Goal: Task Accomplishment & Management: Manage account settings

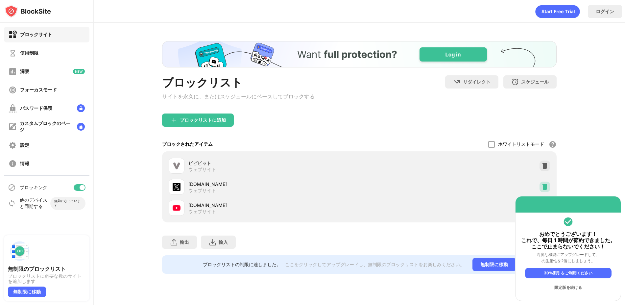
click at [545, 186] on img at bounding box center [544, 186] width 7 height 7
click at [53, 56] on div "使用制限" at bounding box center [46, 53] width 85 height 16
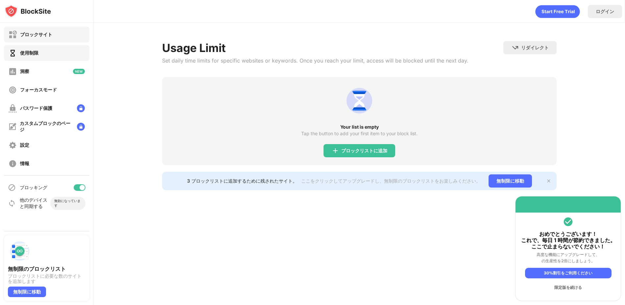
click at [54, 39] on div "ブロックサイト" at bounding box center [46, 35] width 85 height 16
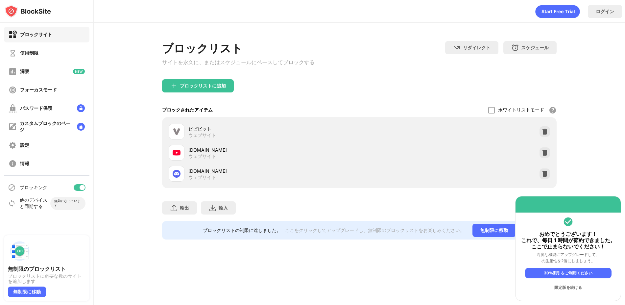
click at [541, 177] on img at bounding box center [544, 173] width 7 height 7
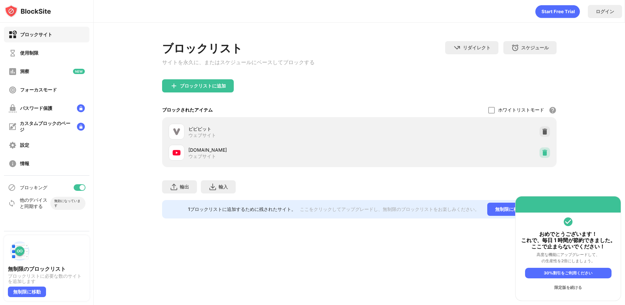
click at [547, 154] on img at bounding box center [544, 152] width 7 height 7
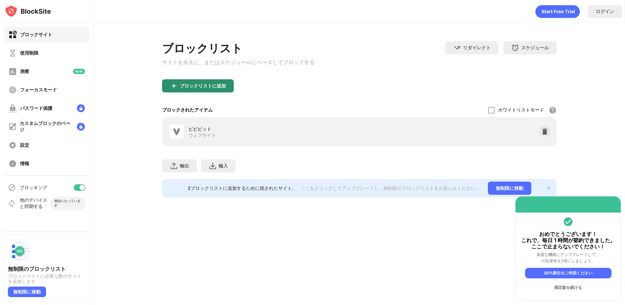
click at [220, 84] on font "ブロックリストに追加" at bounding box center [203, 86] width 46 height 6
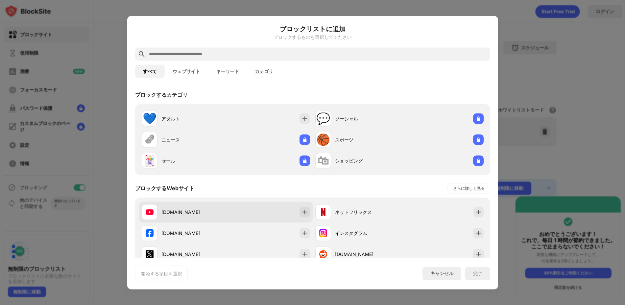
click at [223, 217] on div "youtube.com" at bounding box center [184, 212] width 84 height 16
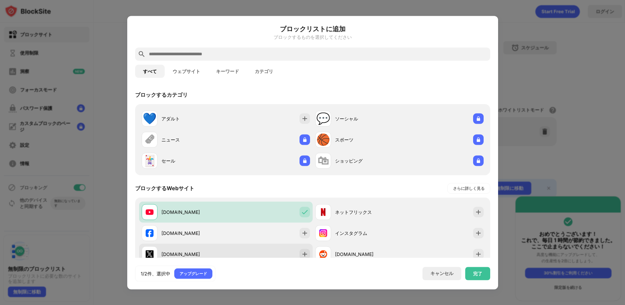
click at [221, 250] on div "x.com" at bounding box center [184, 254] width 84 height 16
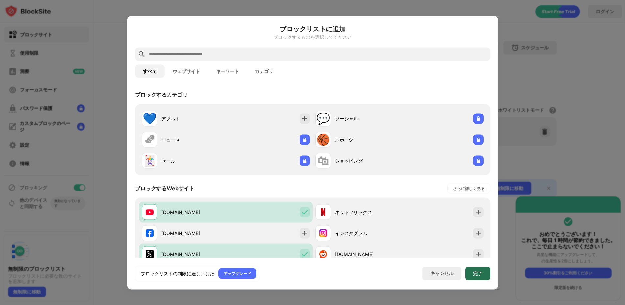
click at [472, 273] on div "完了" at bounding box center [477, 273] width 25 height 13
